Goal: Information Seeking & Learning: Check status

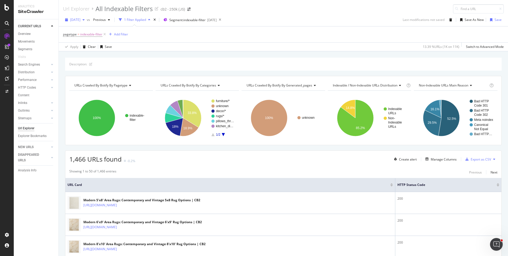
click at [80, 19] on span "2025 Sep. 10th" at bounding box center [75, 19] width 10 height 4
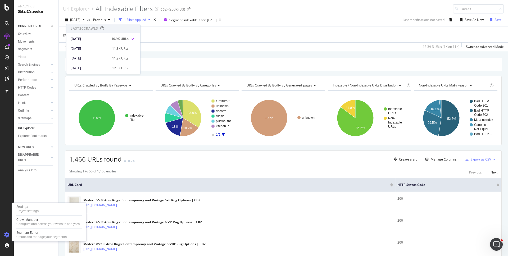
click at [7, 236] on icon at bounding box center [6, 234] width 5 height 5
click at [33, 220] on div "Crawl Manager" at bounding box center [47, 220] width 63 height 4
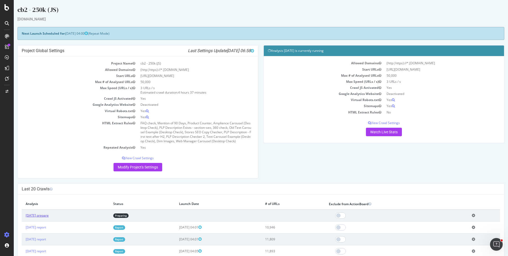
click at [42, 216] on link "2025 Sep. 11th prepare" at bounding box center [37, 215] width 23 height 4
